Goal: Information Seeking & Learning: Learn about a topic

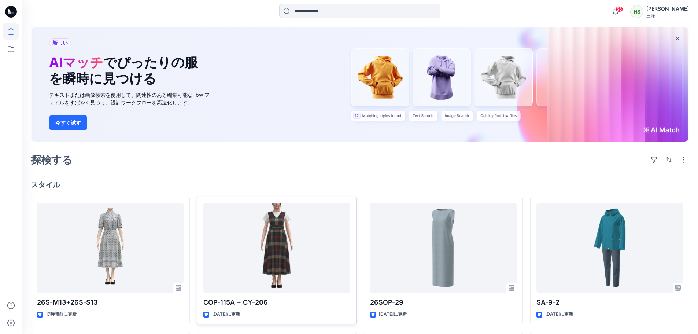
scroll to position [110, 0]
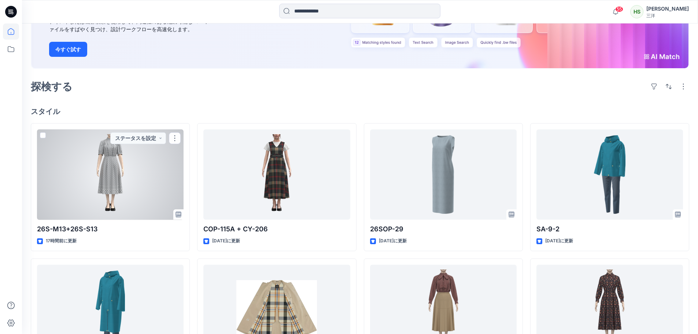
click at [171, 181] on div at bounding box center [110, 174] width 147 height 91
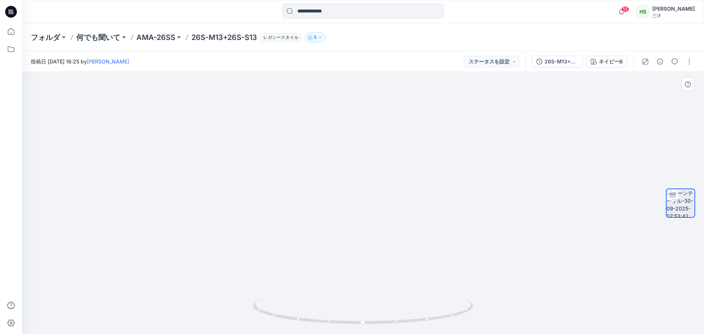
drag, startPoint x: 408, startPoint y: 153, endPoint x: 416, endPoint y: 287, distance: 134.4
drag, startPoint x: 428, startPoint y: 242, endPoint x: 430, endPoint y: 188, distance: 53.6
drag, startPoint x: 392, startPoint y: 326, endPoint x: 523, endPoint y: 333, distance: 131.4
click at [523, 333] on div at bounding box center [363, 203] width 682 height 262
drag, startPoint x: 401, startPoint y: 318, endPoint x: 158, endPoint y: 302, distance: 243.5
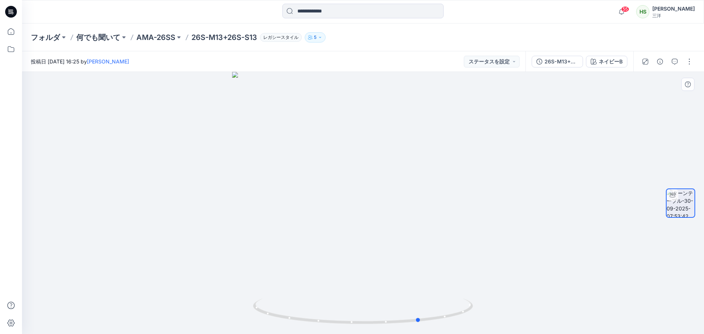
click at [158, 302] on div at bounding box center [363, 203] width 682 height 262
drag, startPoint x: 474, startPoint y: 209, endPoint x: 467, endPoint y: 213, distance: 8.2
click at [469, 213] on div at bounding box center [363, 203] width 682 height 262
click at [443, 221] on div at bounding box center [363, 203] width 682 height 262
drag, startPoint x: 416, startPoint y: 197, endPoint x: 413, endPoint y: 267, distance: 70.1
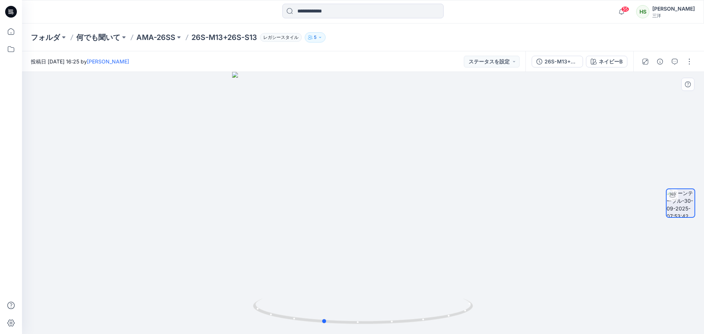
drag, startPoint x: 426, startPoint y: 283, endPoint x: 363, endPoint y: 283, distance: 62.7
click at [363, 283] on div at bounding box center [363, 203] width 682 height 262
drag, startPoint x: 386, startPoint y: 277, endPoint x: 416, endPoint y: 121, distance: 159.8
drag, startPoint x: 426, startPoint y: 235, endPoint x: 409, endPoint y: 239, distance: 17.7
click at [409, 239] on div at bounding box center [363, 203] width 682 height 262
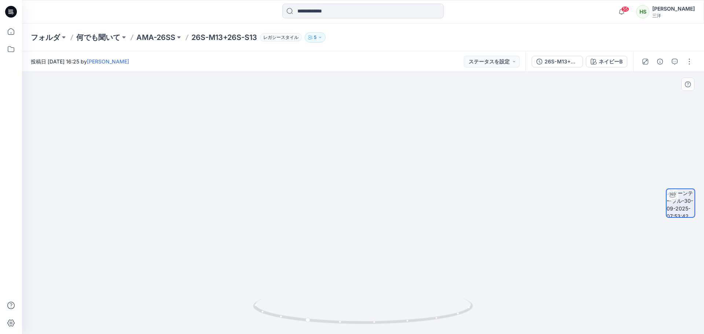
drag, startPoint x: 373, startPoint y: 247, endPoint x: 441, endPoint y: 99, distance: 162.7
drag, startPoint x: 473, startPoint y: 256, endPoint x: 362, endPoint y: 215, distance: 117.4
drag, startPoint x: 443, startPoint y: 254, endPoint x: 310, endPoint y: 255, distance: 133.4
click at [310, 255] on div at bounding box center [363, 203] width 682 height 262
drag, startPoint x: 374, startPoint y: 231, endPoint x: 470, endPoint y: 244, distance: 96.9
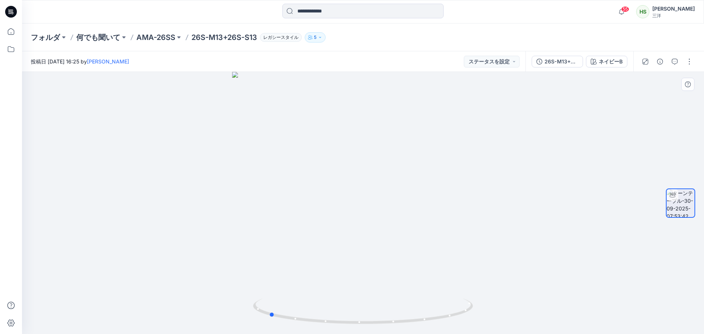
click at [470, 244] on div at bounding box center [363, 203] width 682 height 262
drag, startPoint x: 387, startPoint y: 259, endPoint x: 376, endPoint y: 261, distance: 11.1
click at [376, 261] on div at bounding box center [363, 203] width 682 height 262
drag, startPoint x: 402, startPoint y: 183, endPoint x: 392, endPoint y: 343, distance: 160.8
drag, startPoint x: 394, startPoint y: 172, endPoint x: 395, endPoint y: 351, distance: 179.6
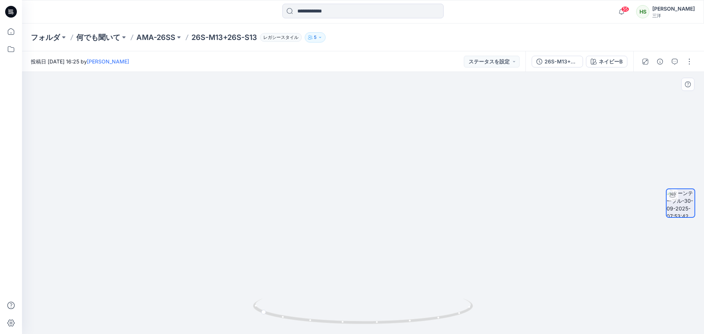
drag, startPoint x: 404, startPoint y: 209, endPoint x: 403, endPoint y: 213, distance: 3.7
drag, startPoint x: 399, startPoint y: 200, endPoint x: 401, endPoint y: 294, distance: 93.5
drag, startPoint x: 361, startPoint y: 264, endPoint x: 475, endPoint y: 275, distance: 114.9
click at [473, 283] on div at bounding box center [363, 203] width 682 height 262
click at [155, 38] on font "AMA-26SS" at bounding box center [155, 37] width 39 height 9
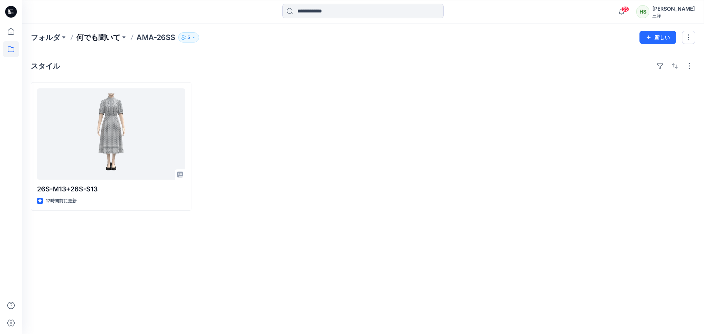
click at [111, 36] on font "何でも聞いて" at bounding box center [98, 37] width 44 height 9
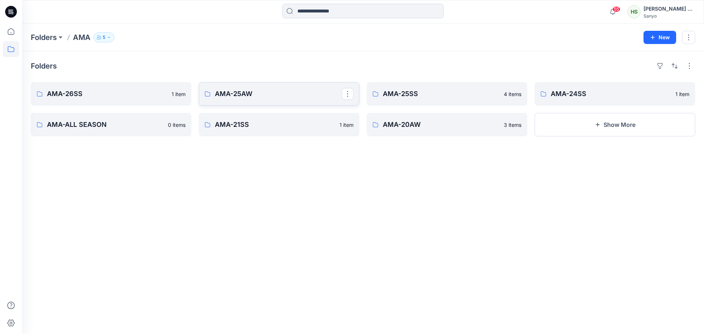
click at [255, 85] on link "AMA-25AW" at bounding box center [279, 93] width 161 height 23
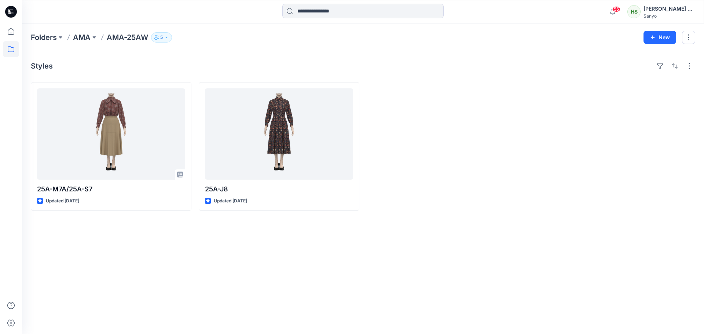
click at [38, 68] on h4 "Styles" at bounding box center [42, 66] width 22 height 9
click at [89, 34] on p "AMA" at bounding box center [82, 37] width 18 height 10
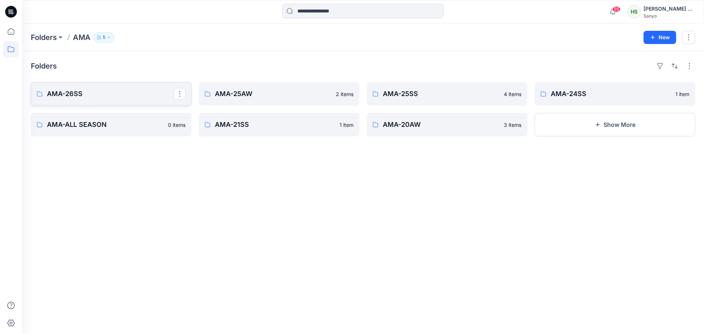
click at [125, 91] on p "AMA-26SS" at bounding box center [110, 94] width 127 height 10
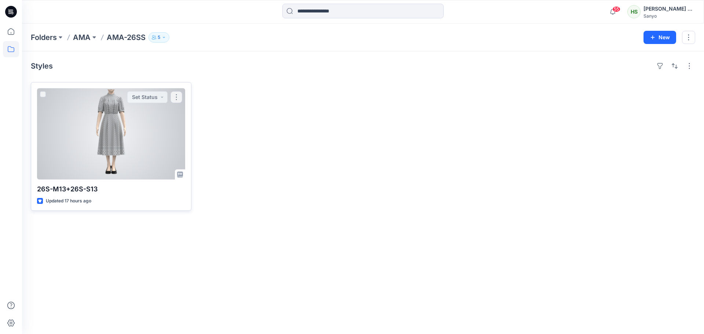
click at [125, 163] on div at bounding box center [111, 133] width 148 height 91
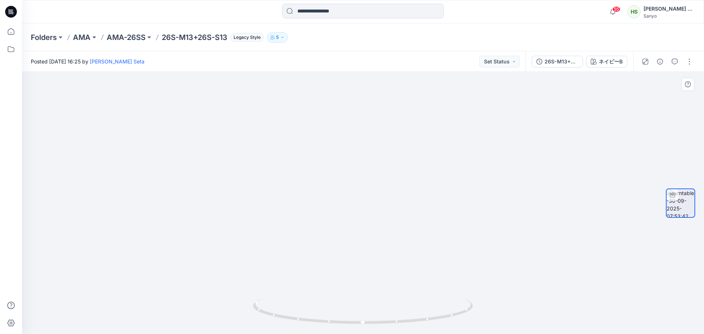
drag, startPoint x: 452, startPoint y: 256, endPoint x: 465, endPoint y: 99, distance: 157.7
drag, startPoint x: 423, startPoint y: 265, endPoint x: 423, endPoint y: 177, distance: 88.0
drag, startPoint x: 439, startPoint y: 313, endPoint x: 335, endPoint y: 323, distance: 104.5
click at [335, 323] on icon at bounding box center [364, 311] width 222 height 27
drag, startPoint x: 398, startPoint y: 113, endPoint x: 399, endPoint y: 267, distance: 153.9
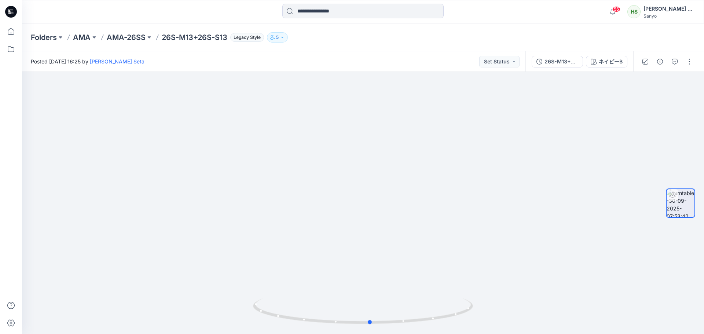
drag, startPoint x: 394, startPoint y: 323, endPoint x: 507, endPoint y: 334, distance: 113.0
click at [507, 333] on html "55 Notifications Your style 26S-M13+26S-S13 has been updated with 26S-M13+26S-S…" at bounding box center [352, 167] width 704 height 334
drag, startPoint x: 488, startPoint y: 314, endPoint x: 487, endPoint y: 247, distance: 67.1
drag, startPoint x: 372, startPoint y: 325, endPoint x: 390, endPoint y: 324, distance: 18.1
click at [389, 324] on icon at bounding box center [364, 311] width 222 height 27
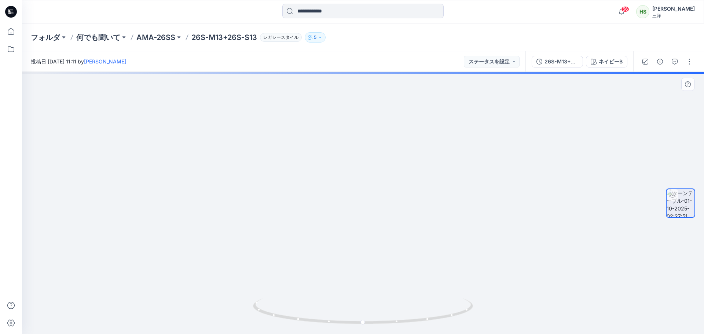
drag, startPoint x: 410, startPoint y: 222, endPoint x: 418, endPoint y: 118, distance: 104.0
drag, startPoint x: 390, startPoint y: 153, endPoint x: 391, endPoint y: 207, distance: 53.9
drag, startPoint x: 432, startPoint y: 192, endPoint x: 435, endPoint y: 204, distance: 12.1
drag, startPoint x: 409, startPoint y: 319, endPoint x: 312, endPoint y: 320, distance: 96.4
click at [312, 320] on icon at bounding box center [364, 311] width 222 height 27
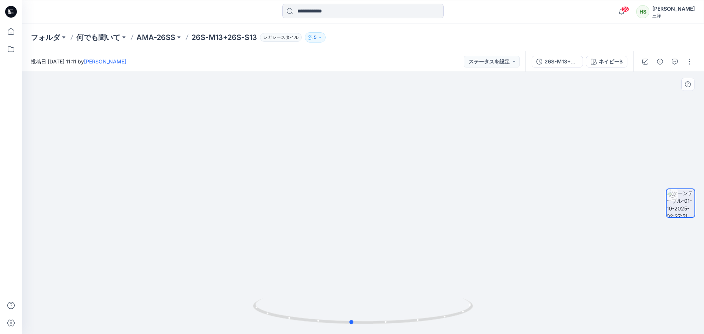
drag, startPoint x: 403, startPoint y: 325, endPoint x: 519, endPoint y: 323, distance: 115.1
click at [519, 323] on div at bounding box center [363, 203] width 682 height 262
drag, startPoint x: 395, startPoint y: 230, endPoint x: 399, endPoint y: 245, distance: 15.4
drag, startPoint x: 434, startPoint y: 325, endPoint x: 315, endPoint y: 324, distance: 119.1
click at [315, 324] on icon at bounding box center [364, 311] width 222 height 27
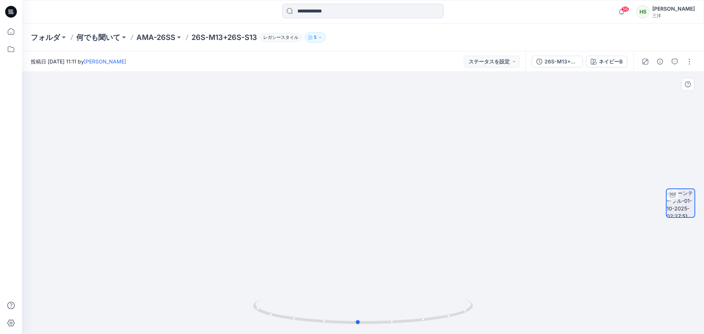
drag, startPoint x: 385, startPoint y: 327, endPoint x: 481, endPoint y: 326, distance: 95.7
click at [481, 326] on div at bounding box center [363, 203] width 682 height 262
drag, startPoint x: 428, startPoint y: 321, endPoint x: 336, endPoint y: 316, distance: 92.9
click at [336, 316] on icon at bounding box center [364, 311] width 222 height 27
drag, startPoint x: 399, startPoint y: 319, endPoint x: 389, endPoint y: 295, distance: 26.1
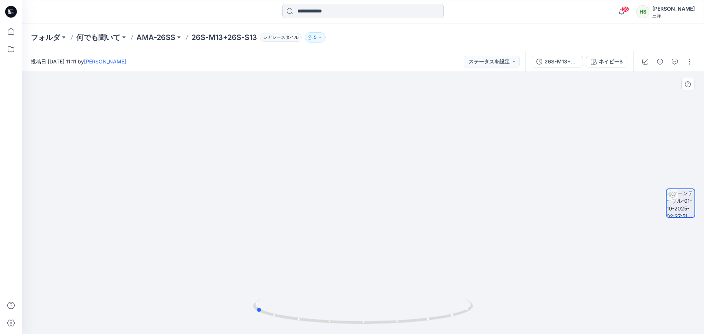
click at [389, 295] on div at bounding box center [363, 203] width 682 height 262
click at [685, 62] on button "button" at bounding box center [689, 62] width 12 height 12
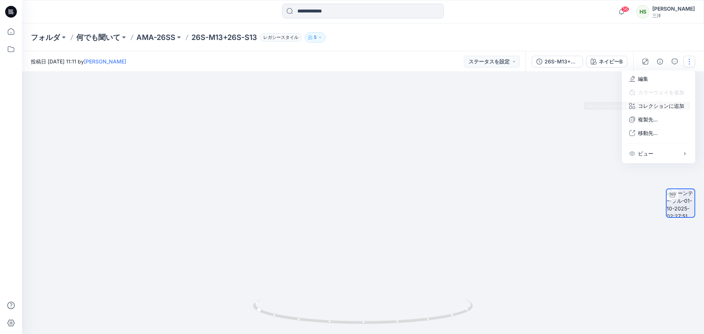
drag, startPoint x: 597, startPoint y: 107, endPoint x: 604, endPoint y: 93, distance: 15.7
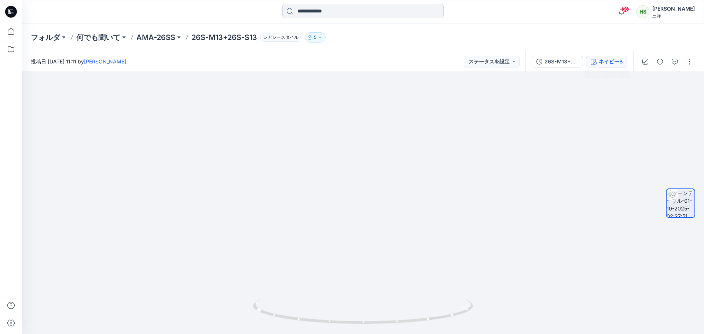
click at [607, 63] on font "ネイビーB" at bounding box center [610, 61] width 24 height 6
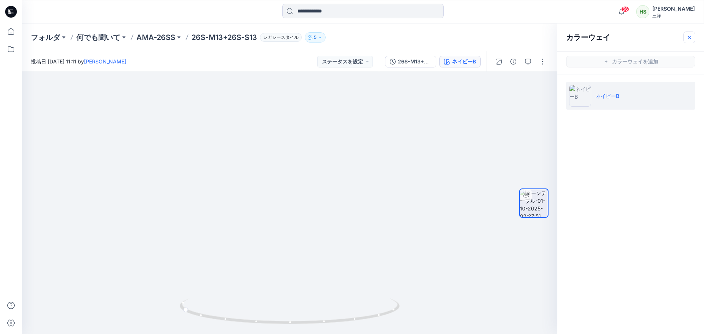
click at [684, 40] on button "button" at bounding box center [689, 38] width 12 height 12
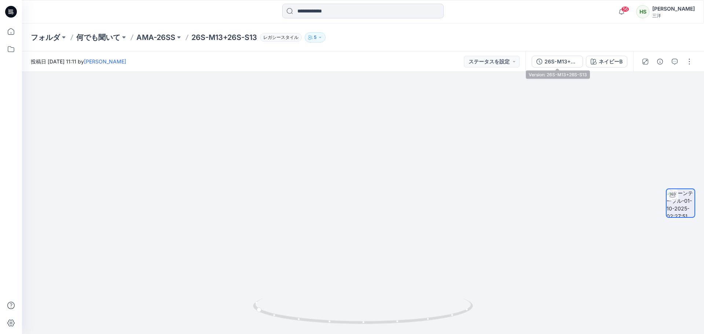
click at [575, 58] on font "26S-M13+26S-S13" at bounding box center [567, 61] width 47 height 6
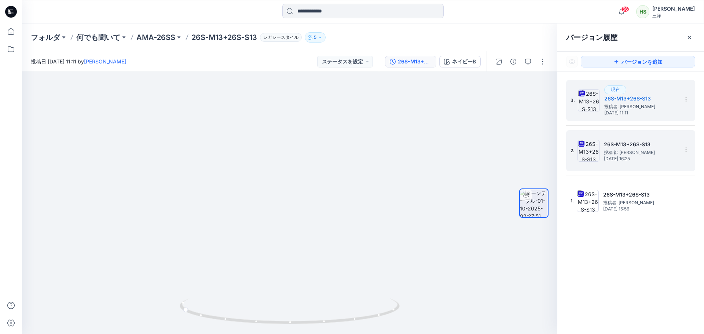
click at [663, 157] on span "[DATE] 16:25" at bounding box center [640, 158] width 73 height 5
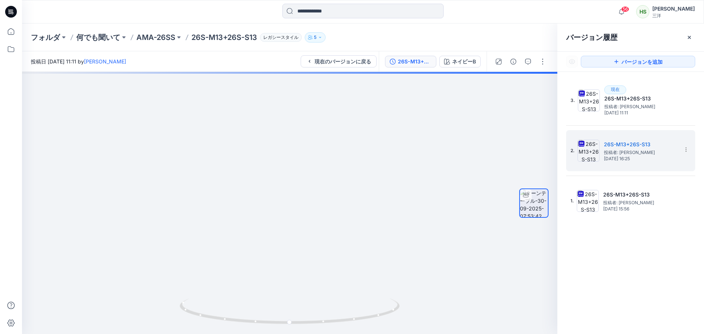
drag, startPoint x: 300, startPoint y: 254, endPoint x: 349, endPoint y: -15, distance: 273.0
drag, startPoint x: 339, startPoint y: 174, endPoint x: 332, endPoint y: 167, distance: 10.1
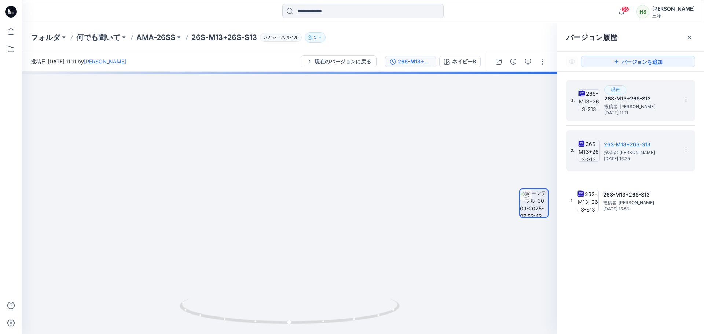
click at [613, 108] on font "投稿者: [PERSON_NAME]" at bounding box center [629, 106] width 51 height 5
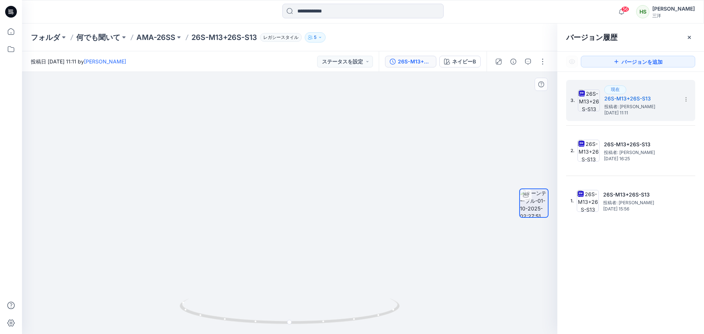
drag, startPoint x: 298, startPoint y: 167, endPoint x: 294, endPoint y: 102, distance: 65.4
drag, startPoint x: 302, startPoint y: 220, endPoint x: 305, endPoint y: 212, distance: 8.6
click at [691, 39] on icon at bounding box center [689, 37] width 6 height 6
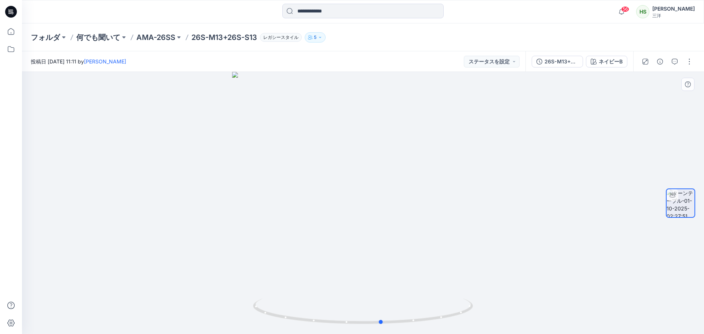
drag, startPoint x: 457, startPoint y: 186, endPoint x: 473, endPoint y: 215, distance: 33.8
click at [473, 215] on div at bounding box center [363, 203] width 682 height 262
